Goal: Use online tool/utility: Utilize a website feature to perform a specific function

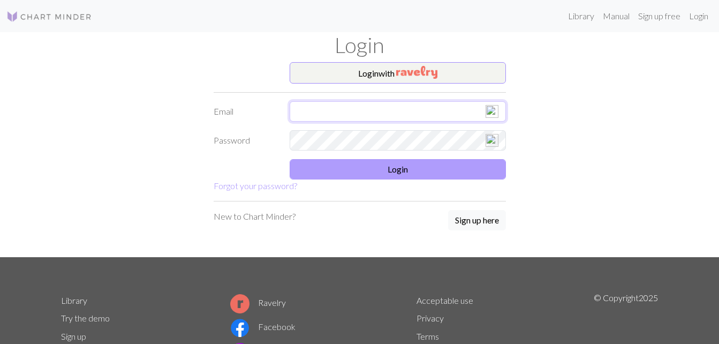
type input "[EMAIL_ADDRESS][DOMAIN_NAME]"
click at [395, 166] on button "Login" at bounding box center [398, 169] width 216 height 20
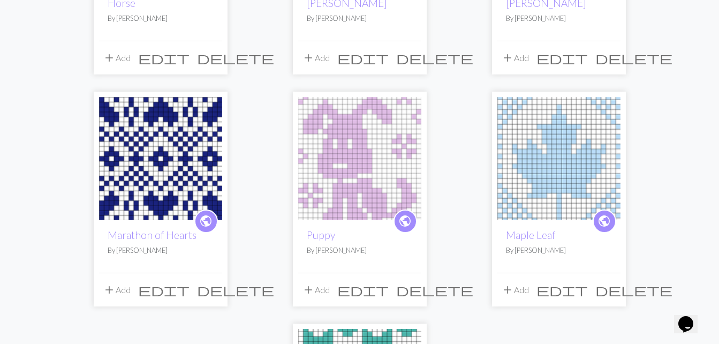
scroll to position [711, 0]
click at [570, 171] on img at bounding box center [559, 157] width 123 height 123
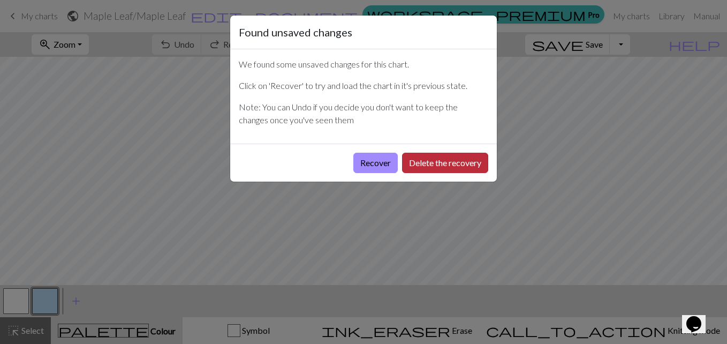
click at [420, 163] on button "Delete the recovery" at bounding box center [445, 163] width 86 height 20
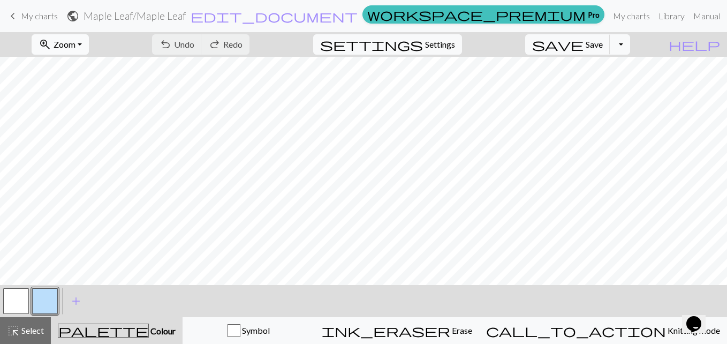
click at [89, 44] on button "zoom_in Zoom Zoom" at bounding box center [60, 44] width 57 height 20
click at [71, 129] on button "50%" at bounding box center [74, 128] width 85 height 17
click at [89, 44] on button "zoom_in Zoom Zoom" at bounding box center [60, 44] width 57 height 20
click at [95, 162] on button "150%" at bounding box center [74, 162] width 85 height 17
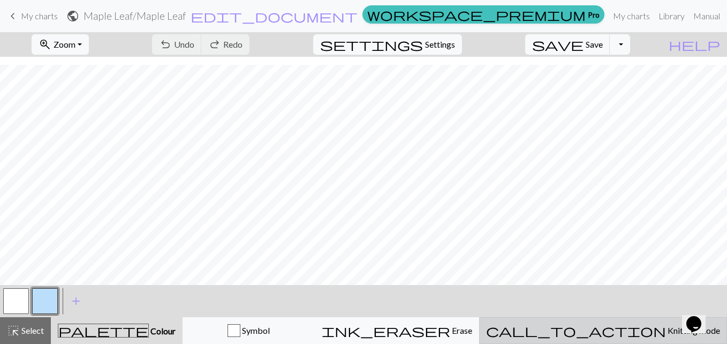
click at [666, 329] on span "Knitting mode" at bounding box center [693, 330] width 54 height 10
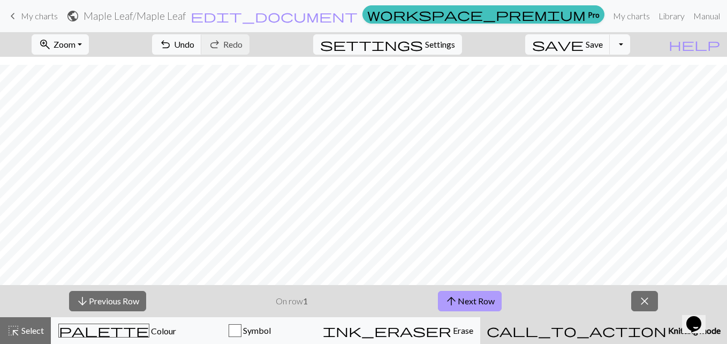
click at [479, 301] on button "arrow_upward Next Row" at bounding box center [470, 301] width 64 height 20
click at [481, 306] on button "arrow_upward Next Row" at bounding box center [470, 301] width 64 height 20
click at [89, 44] on button "zoom_in Zoom Zoom" at bounding box center [60, 44] width 57 height 20
click at [79, 159] on button "150%" at bounding box center [74, 162] width 85 height 17
click at [483, 298] on button "arrow_upward Next Row" at bounding box center [470, 301] width 64 height 20
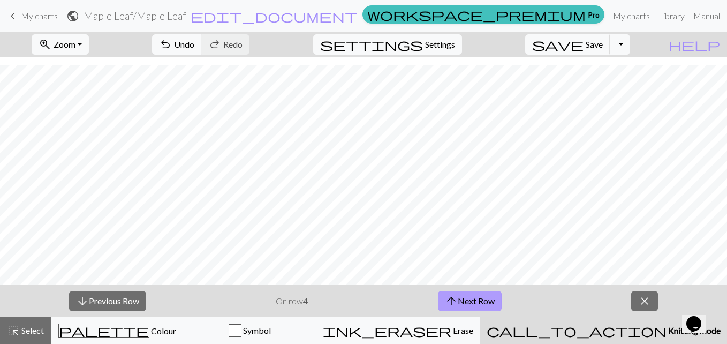
click at [481, 297] on button "arrow_upward Next Row" at bounding box center [470, 301] width 64 height 20
click at [484, 296] on button "arrow_upward Next Row" at bounding box center [470, 301] width 64 height 20
click at [474, 296] on button "arrow_upward Next Row" at bounding box center [470, 301] width 64 height 20
click at [472, 305] on button "arrow_upward Next Row" at bounding box center [470, 301] width 64 height 20
click at [89, 44] on button "zoom_in Zoom Zoom" at bounding box center [60, 44] width 57 height 20
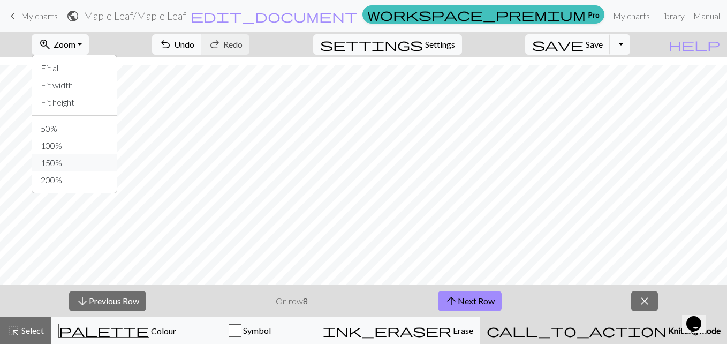
click at [74, 160] on button "150%" at bounding box center [74, 162] width 85 height 17
click at [89, 41] on button "zoom_in Zoom Zoom" at bounding box center [60, 44] width 57 height 20
click at [67, 177] on button "200%" at bounding box center [74, 179] width 85 height 17
click at [89, 45] on button "zoom_in Zoom Zoom" at bounding box center [60, 44] width 57 height 20
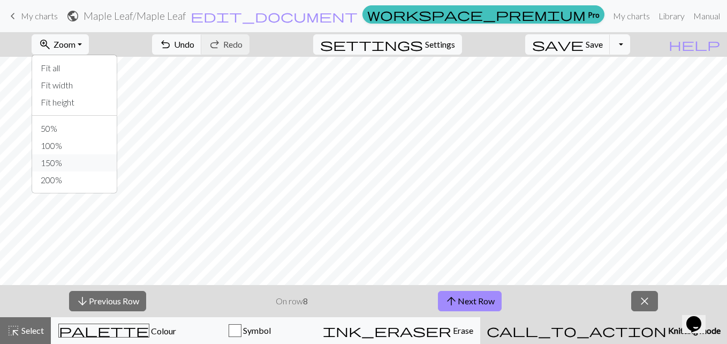
click at [75, 162] on button "150%" at bounding box center [74, 162] width 85 height 17
click at [481, 301] on button "arrow_upward Next Row" at bounding box center [470, 301] width 64 height 20
